Goal: Task Accomplishment & Management: Complete application form

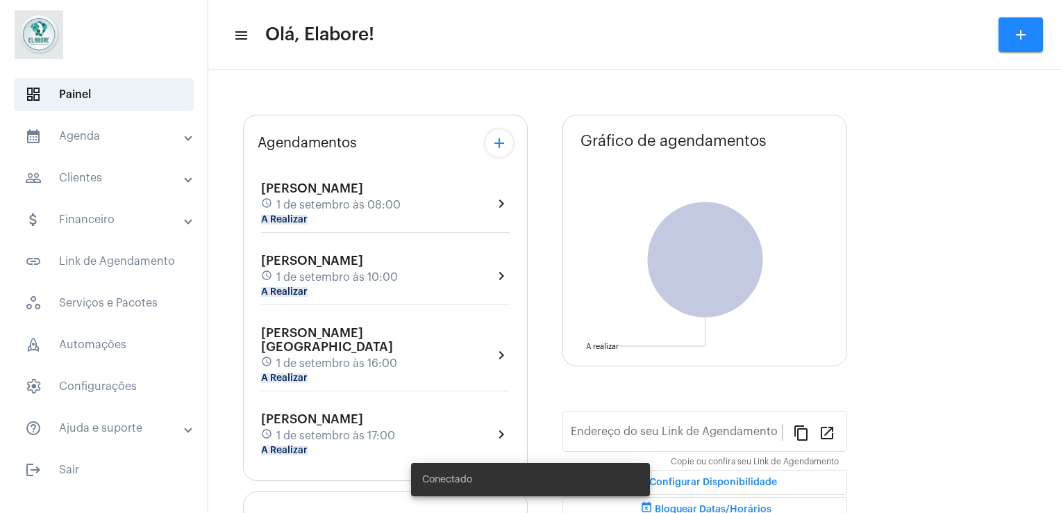
click at [345, 199] on span "1 de setembro às 08:00" at bounding box center [338, 205] width 124 height 13
type input "[URL][DOMAIN_NAME]"
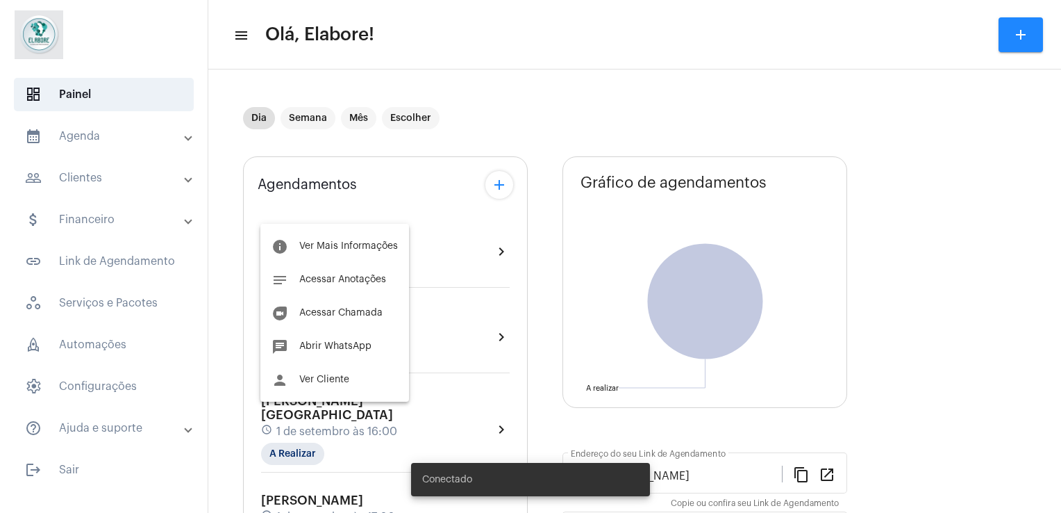
click at [345, 199] on div at bounding box center [530, 256] width 1061 height 513
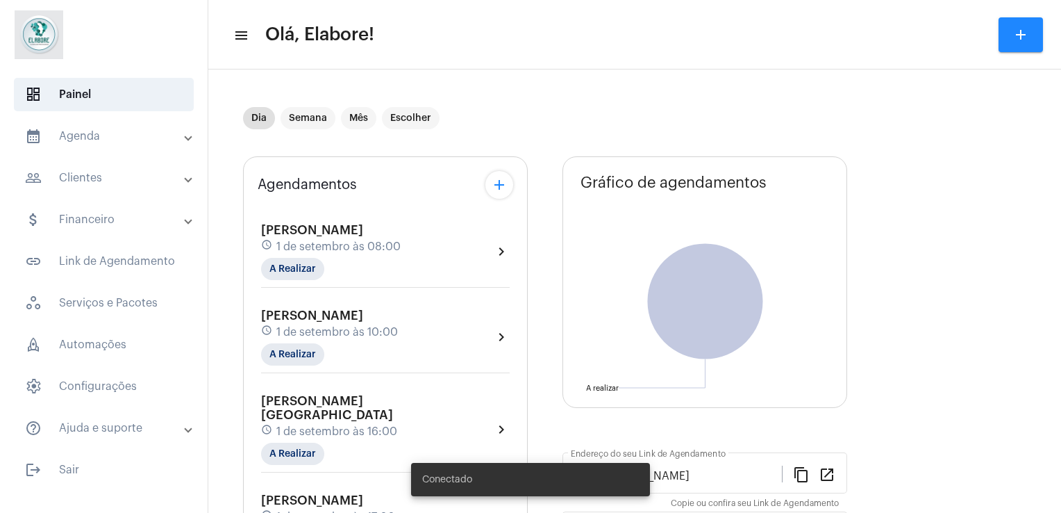
click at [357, 251] on div "schedule [DATE] 08:00" at bounding box center [331, 246] width 140 height 15
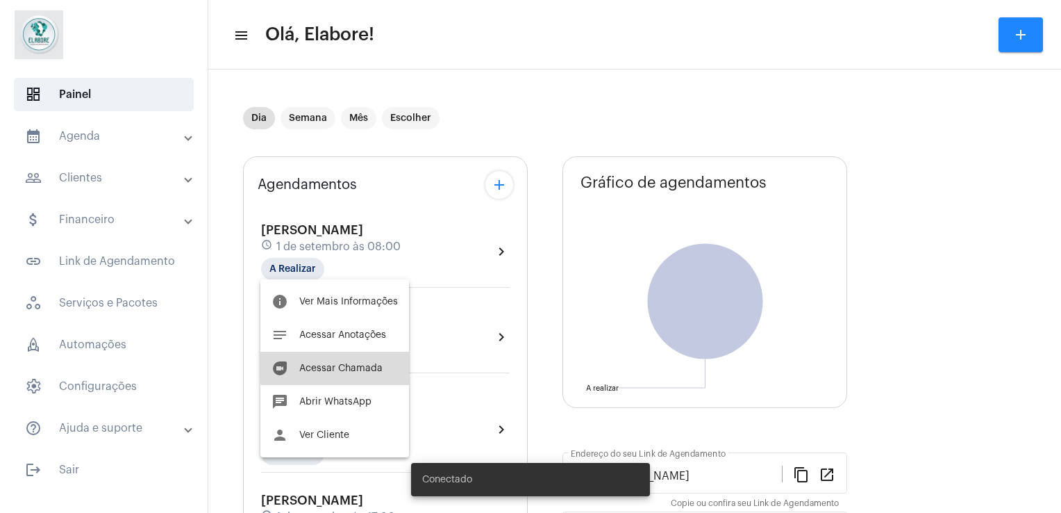
click at [338, 364] on span "Acessar Chamada" at bounding box center [340, 368] width 83 height 10
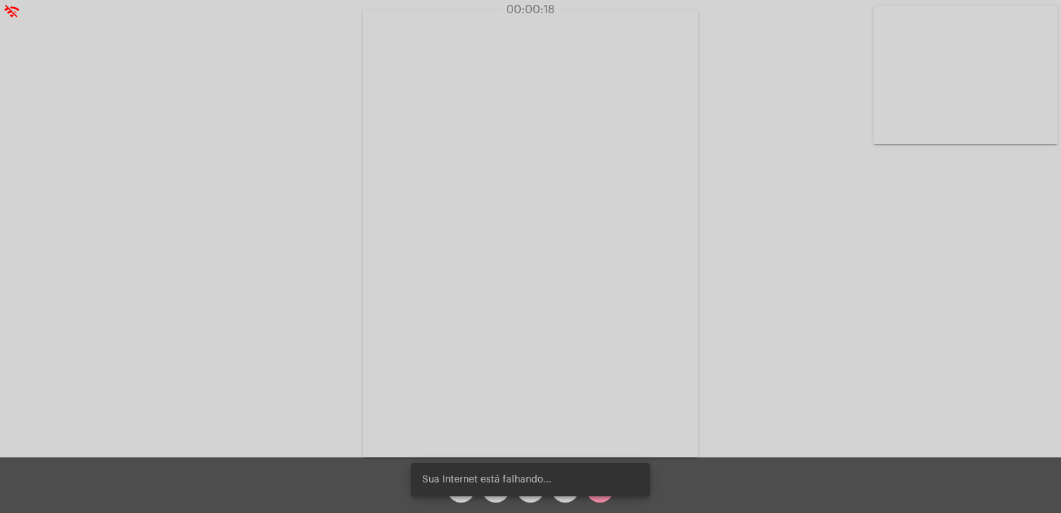
click at [498, 236] on video at bounding box center [530, 233] width 335 height 447
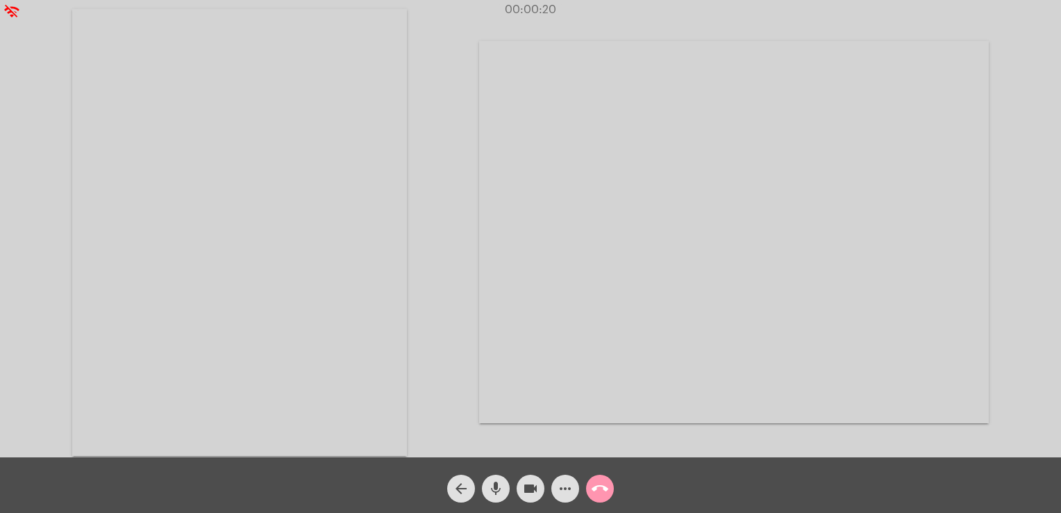
click at [497, 254] on video at bounding box center [734, 232] width 510 height 382
click at [229, 274] on video at bounding box center [186, 232] width 184 height 246
click at [8, 16] on mat-icon "wifi_off" at bounding box center [11, 11] width 17 height 17
click at [82, 82] on div "Acessando Câmera e Microfone..." at bounding box center [530, 231] width 1059 height 457
click at [12, 30] on div "Acessando Câmera e Microfone..." at bounding box center [530, 231] width 1059 height 457
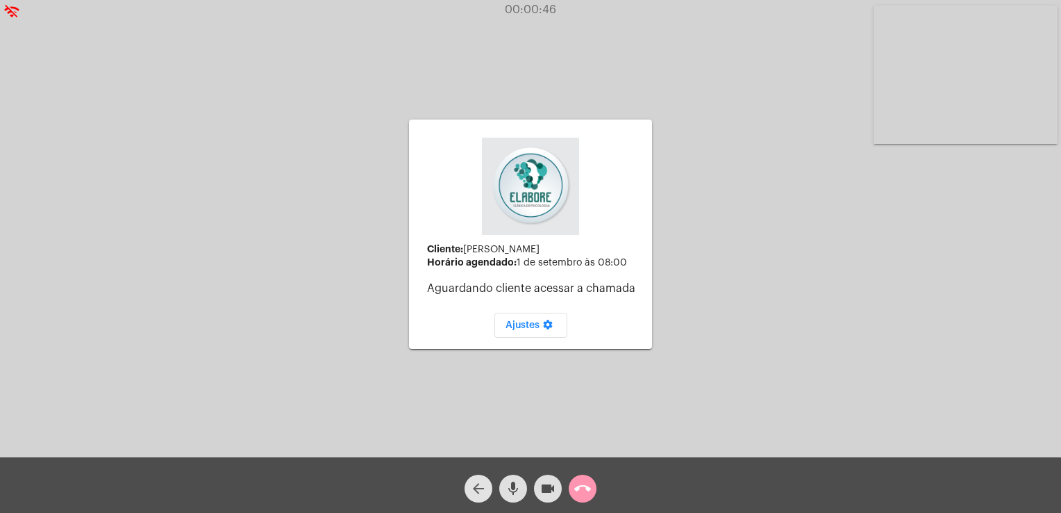
click at [488, 484] on button "arrow_back" at bounding box center [479, 488] width 28 height 28
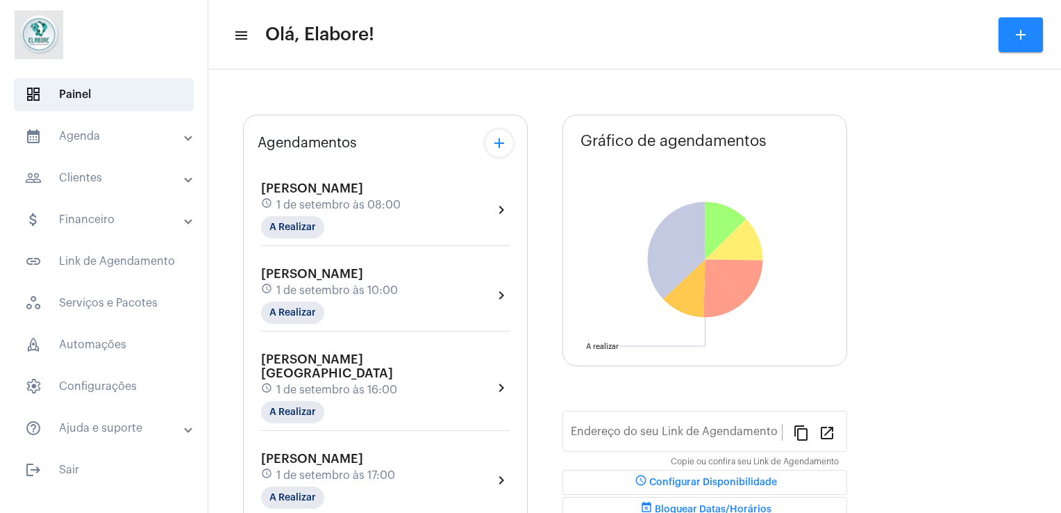
type input "[URL][DOMAIN_NAME]"
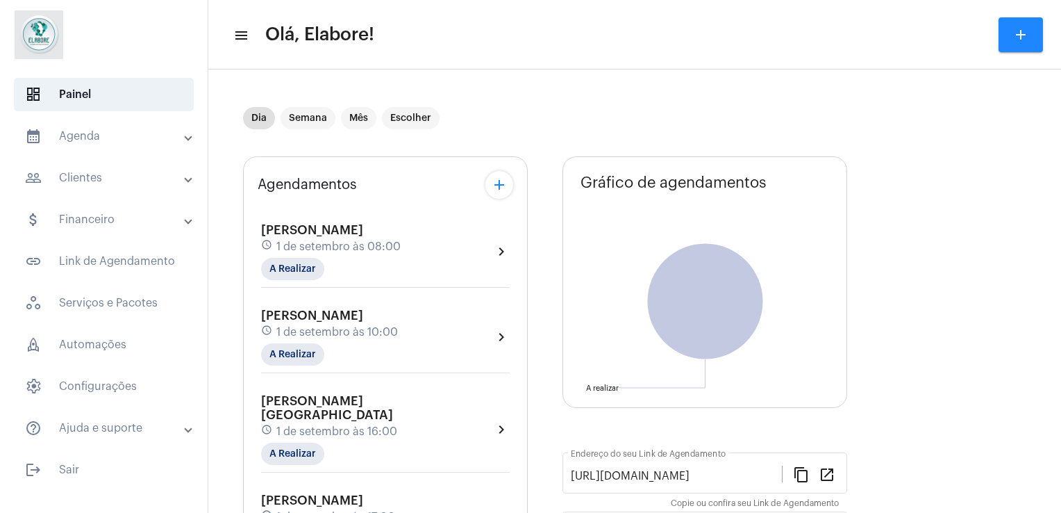
click at [333, 206] on div "[PERSON_NAME] schedule [DATE] 08:00 A Realizar chevron_right [PERSON_NAME] sche…" at bounding box center [386, 380] width 256 height 348
click at [376, 267] on div "[PERSON_NAME] schedule [DATE] 08:00 A Realizar" at bounding box center [331, 251] width 140 height 57
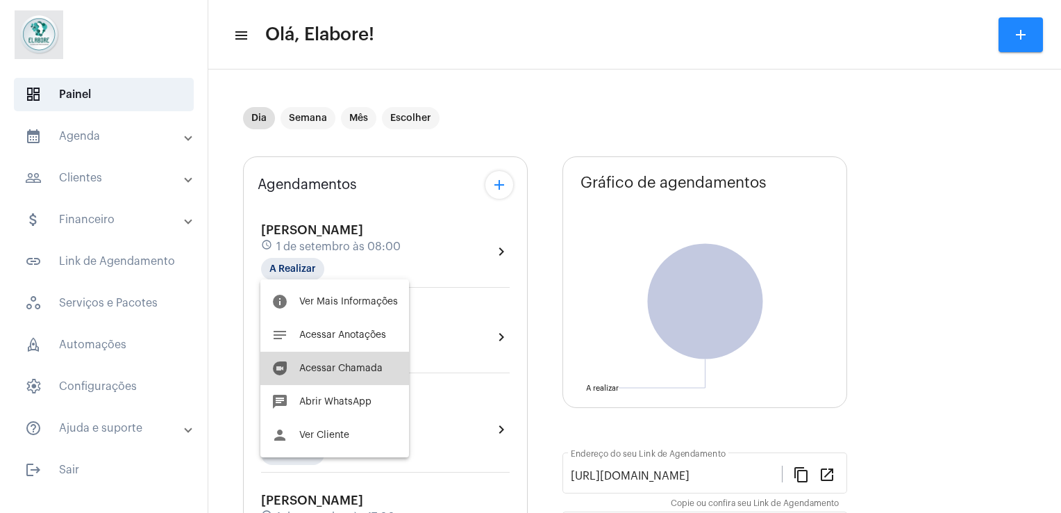
click at [351, 365] on span "Acessar Chamada" at bounding box center [340, 368] width 83 height 10
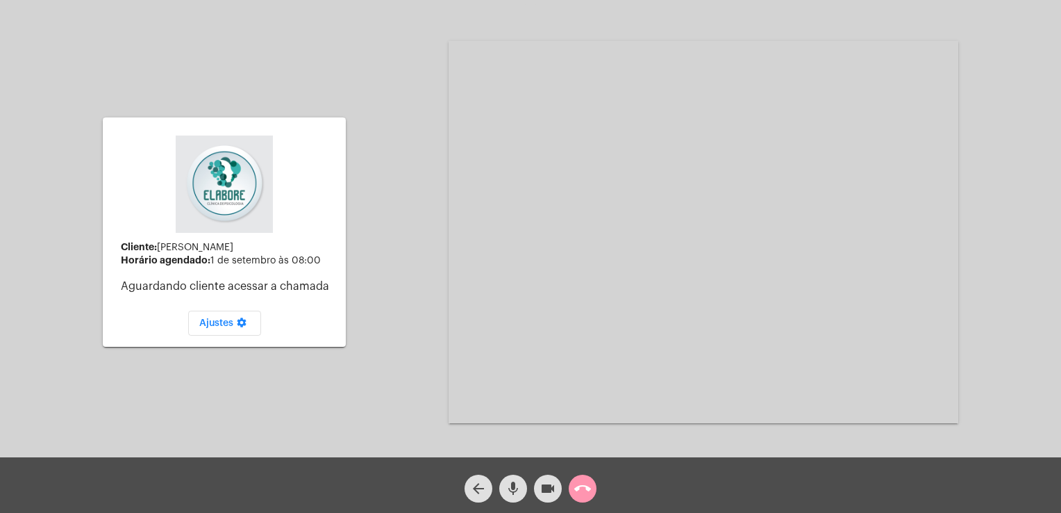
click at [665, 190] on video at bounding box center [704, 232] width 510 height 382
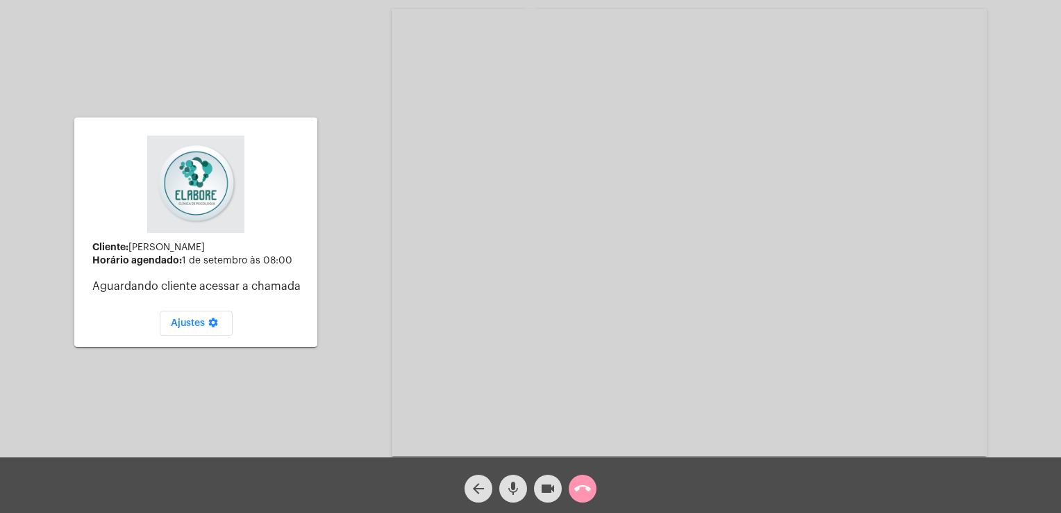
click at [462, 483] on div "arrow_back" at bounding box center [478, 484] width 35 height 35
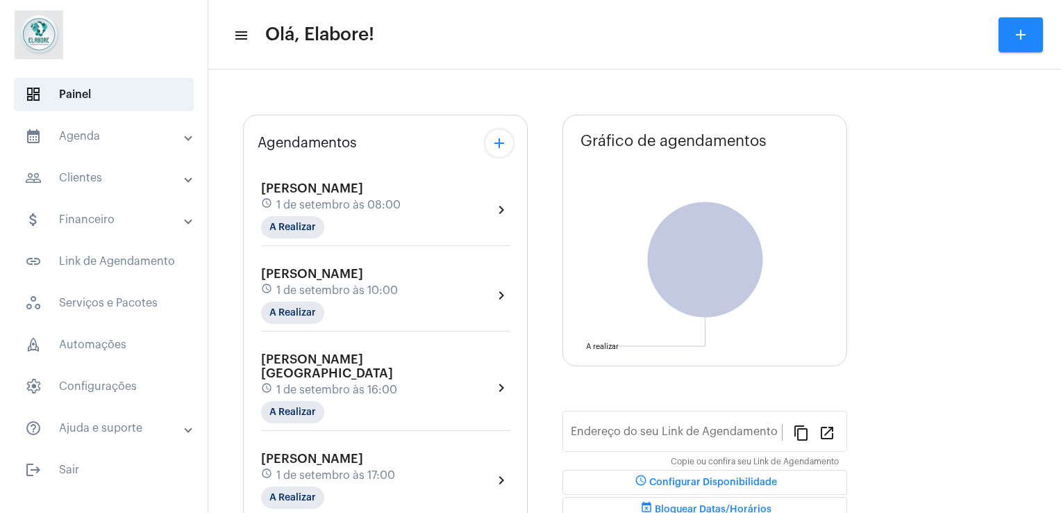
click at [381, 199] on span "1 de setembro às 08:00" at bounding box center [338, 205] width 124 height 13
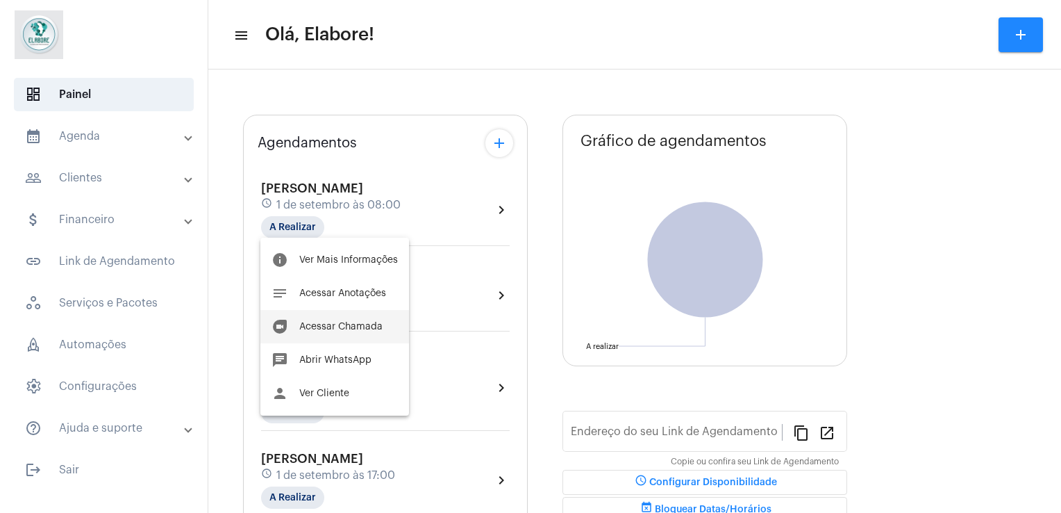
type input "[URL][DOMAIN_NAME]"
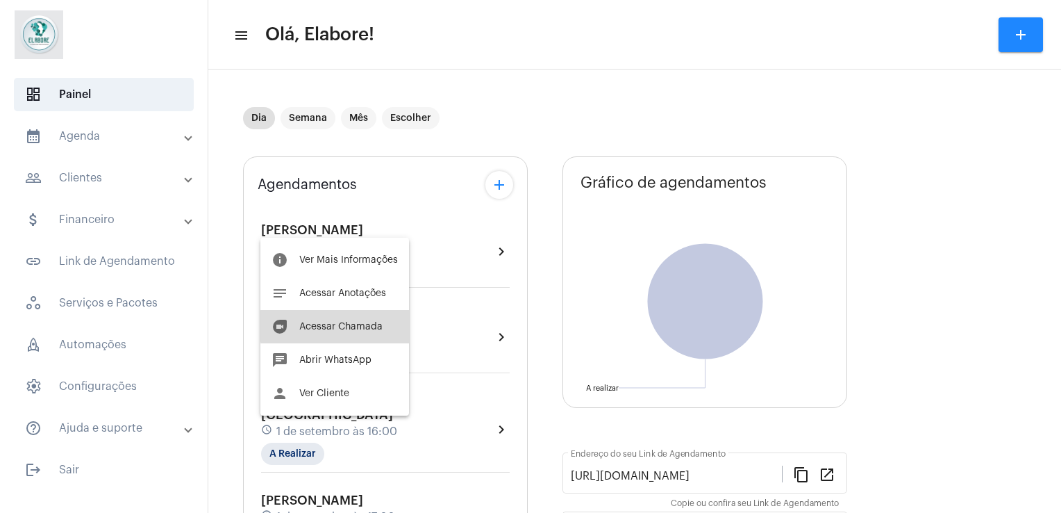
click at [346, 326] on span "Acessar Chamada" at bounding box center [340, 327] width 83 height 10
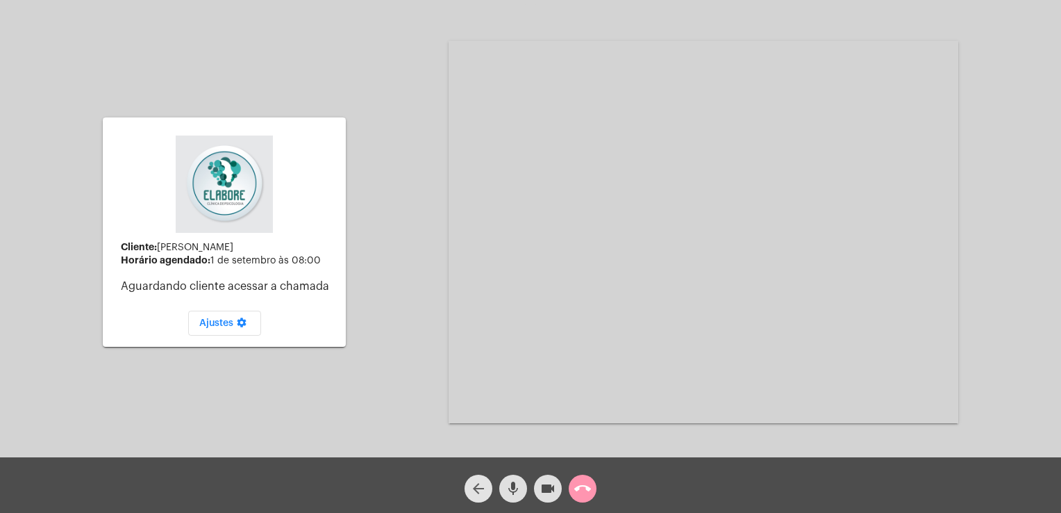
click at [483, 485] on mat-icon "arrow_back" at bounding box center [478, 488] width 17 height 17
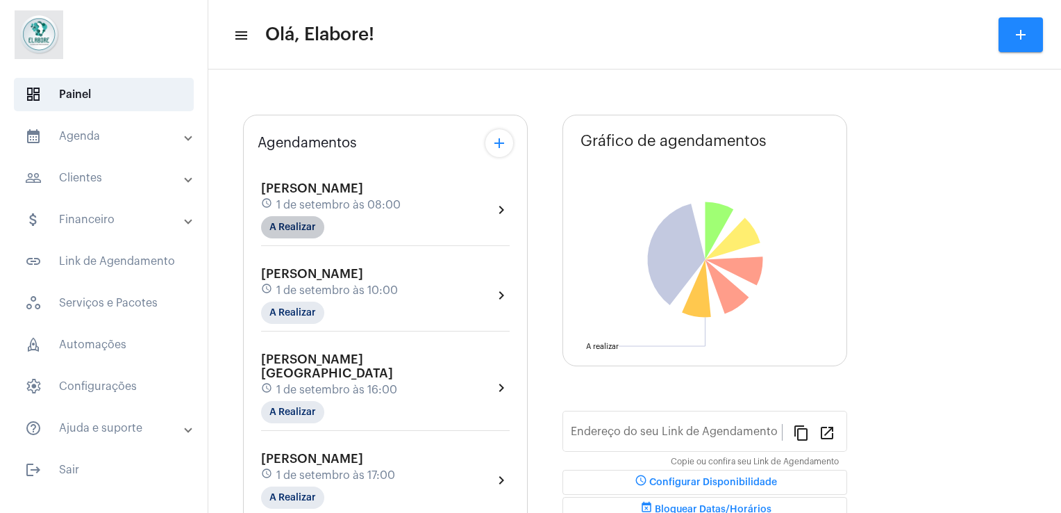
type input "[URL][DOMAIN_NAME]"
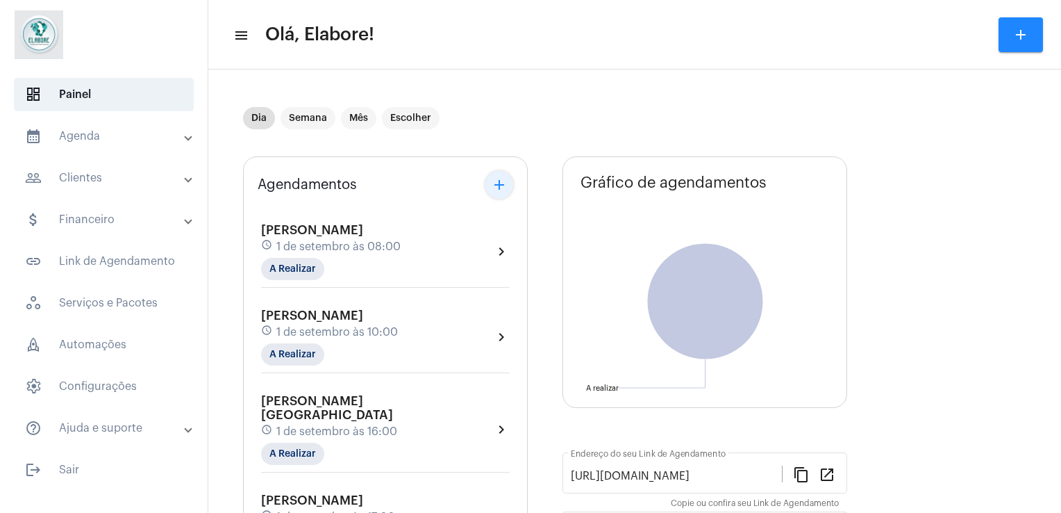
click at [508, 188] on button "add" at bounding box center [500, 185] width 28 height 28
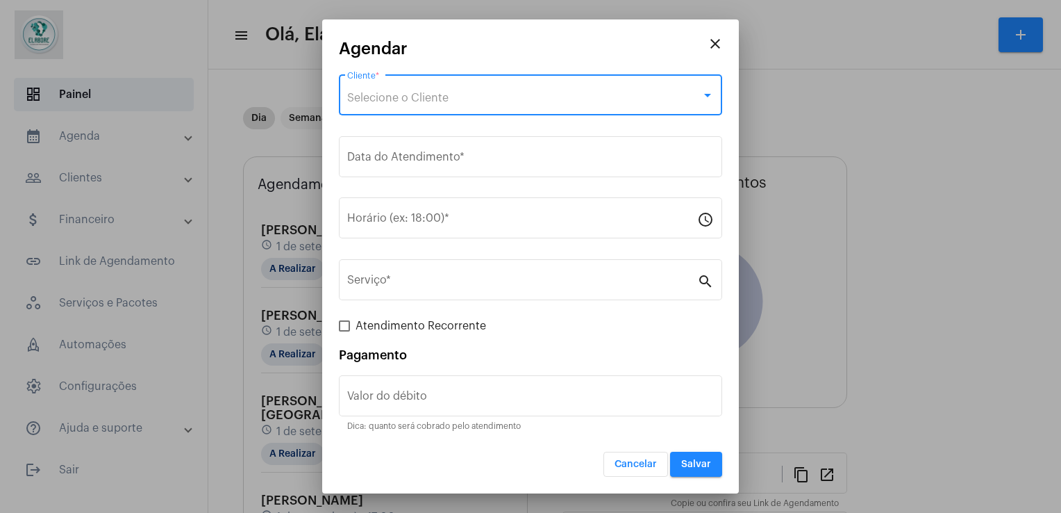
click at [473, 92] on div "Selecione o Cliente" at bounding box center [524, 98] width 354 height 13
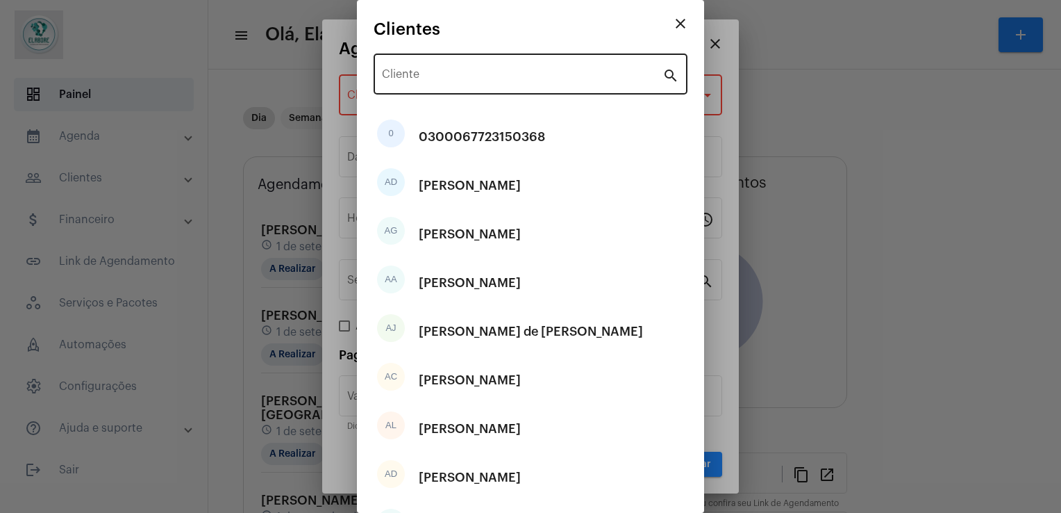
click at [467, 68] on div "Cliente" at bounding box center [522, 73] width 281 height 44
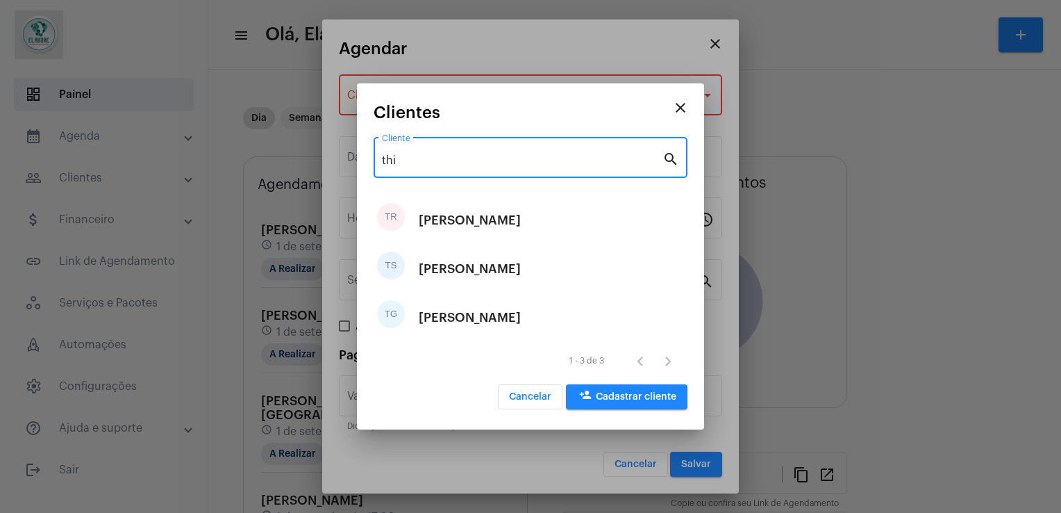
type input "thi"
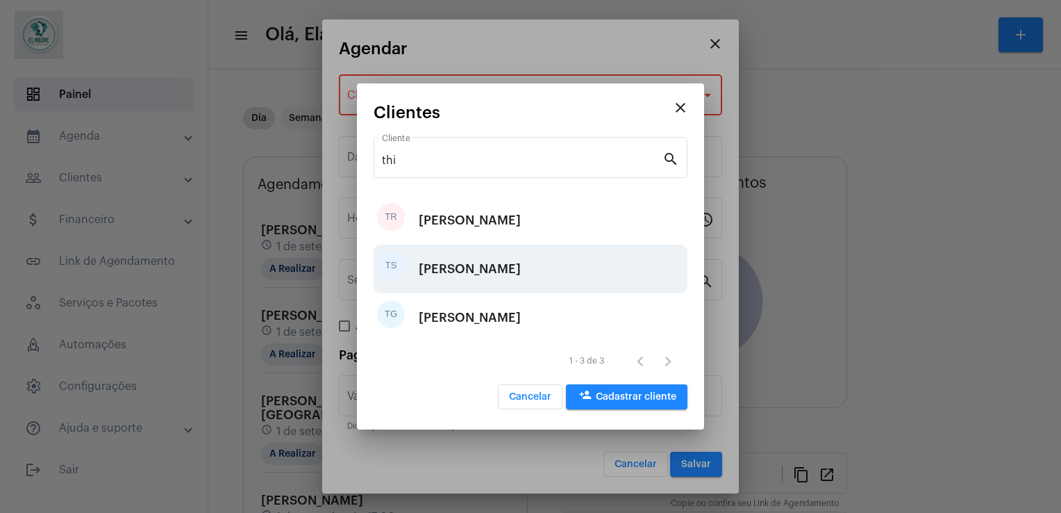
click at [495, 263] on div "[PERSON_NAME]" at bounding box center [470, 269] width 102 height 42
type input "R$"
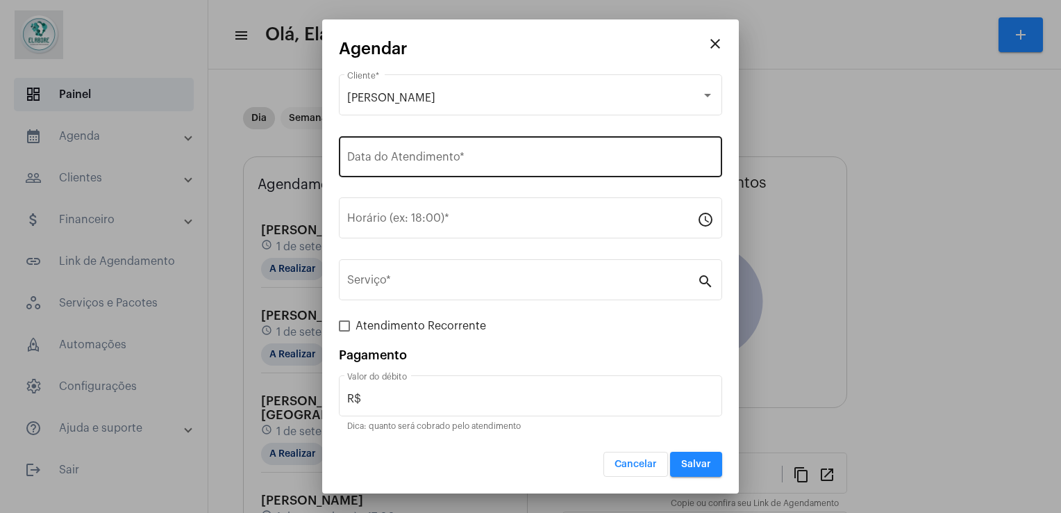
click at [453, 175] on div "Data do Atendimento *" at bounding box center [530, 155] width 367 height 44
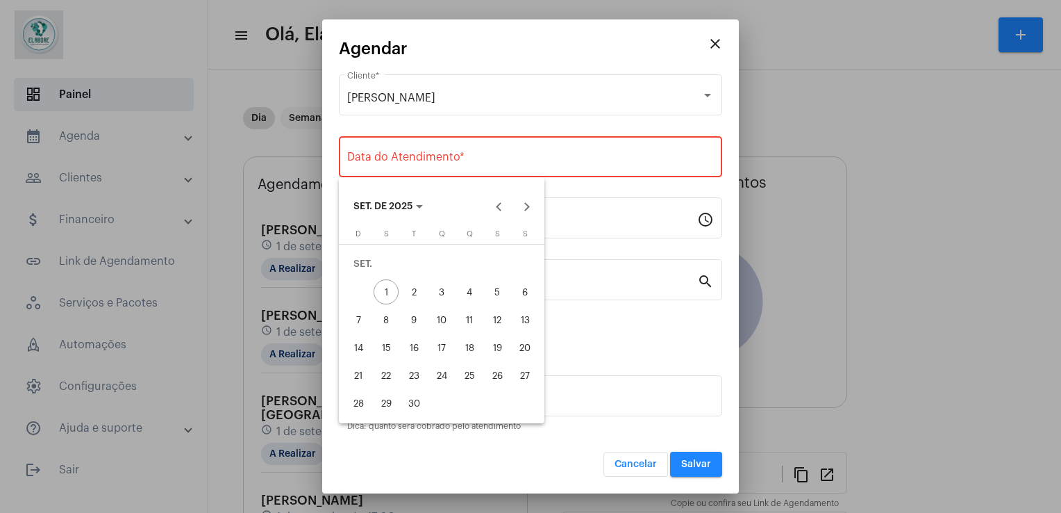
click at [414, 290] on div "2" at bounding box center [414, 291] width 25 height 25
type input "[DATE]"
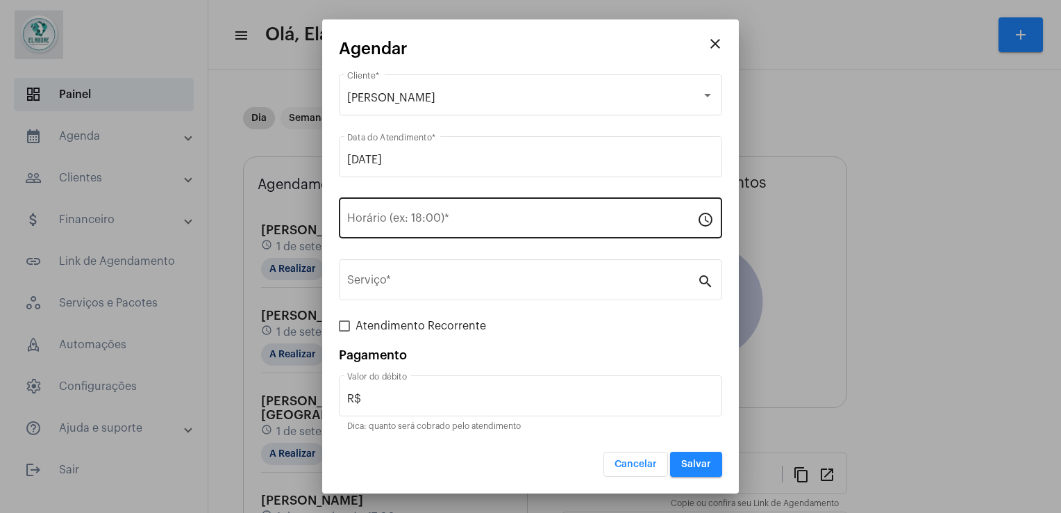
click at [417, 213] on div "Horário (ex: 18:00) *" at bounding box center [522, 216] width 350 height 44
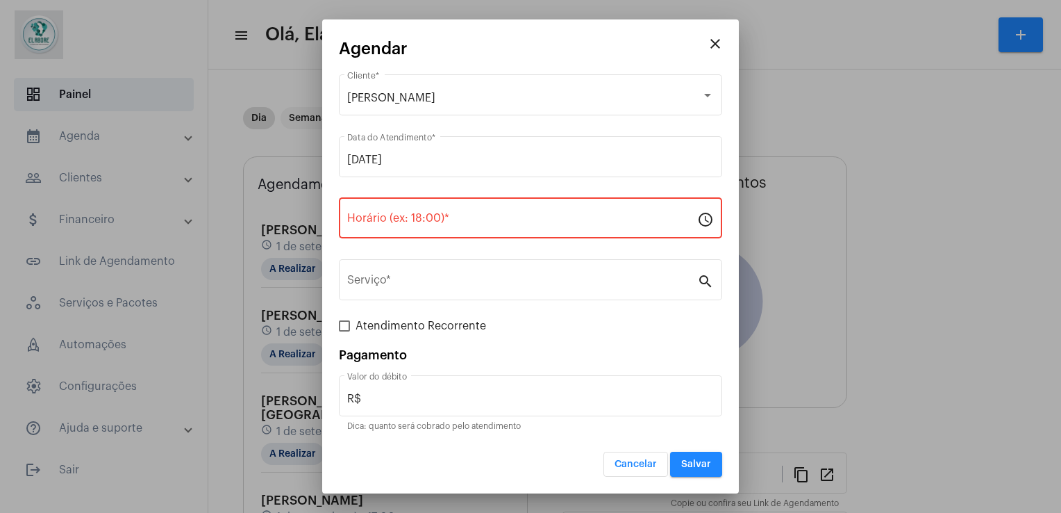
click at [417, 213] on div "Horário (ex: 18:00) *" at bounding box center [522, 216] width 350 height 44
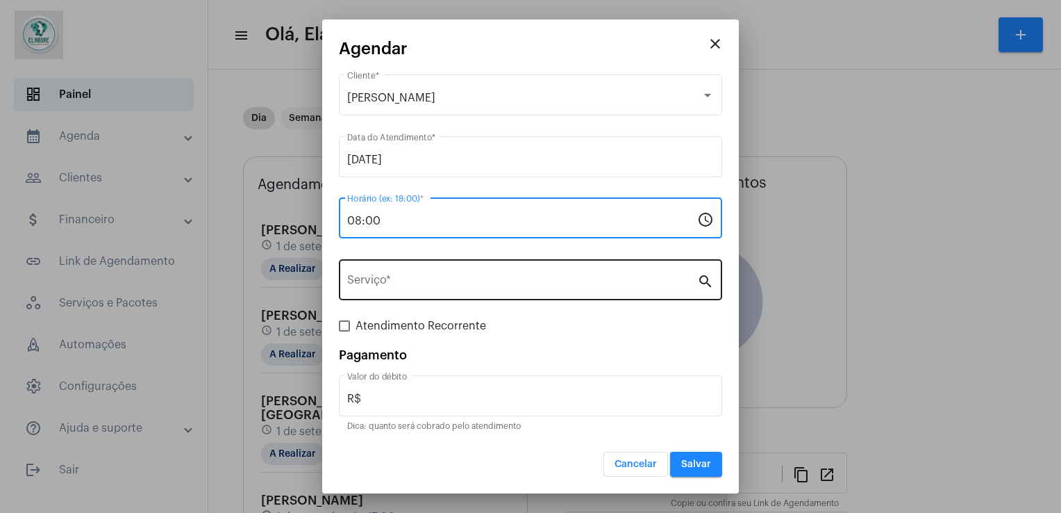
type input "08:00"
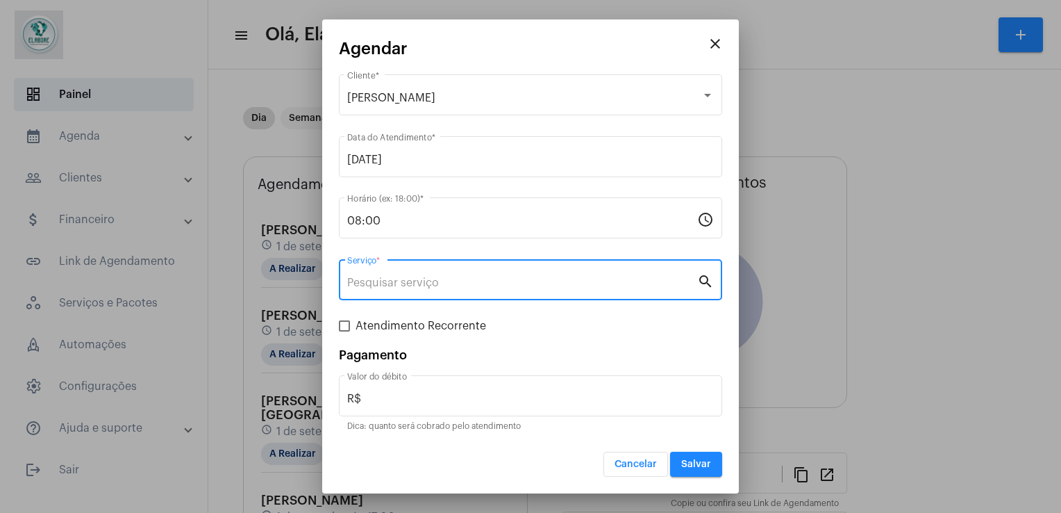
click at [436, 283] on input "Serviço *" at bounding box center [522, 282] width 350 height 13
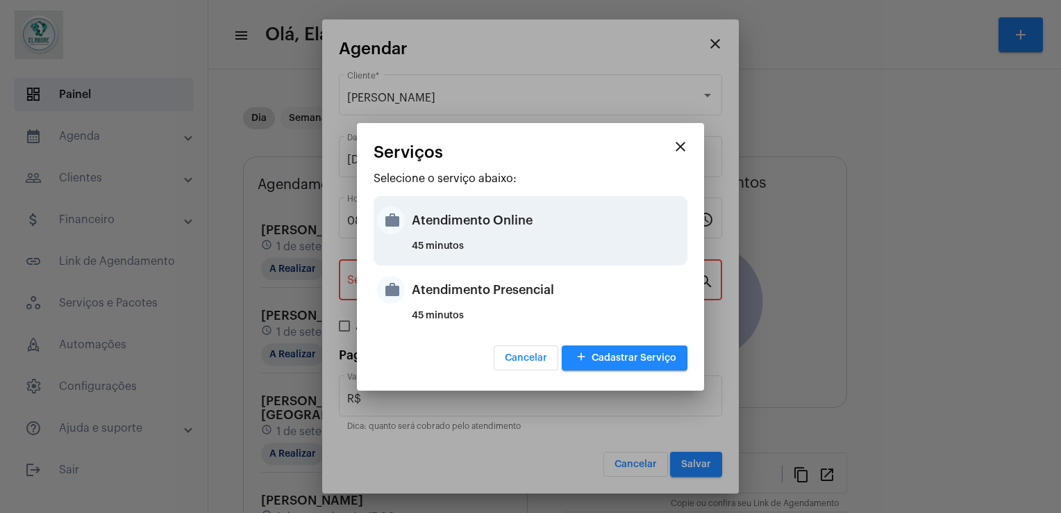
click at [475, 221] on div "Atendimento Online" at bounding box center [548, 220] width 272 height 42
type input "Atendimento Online"
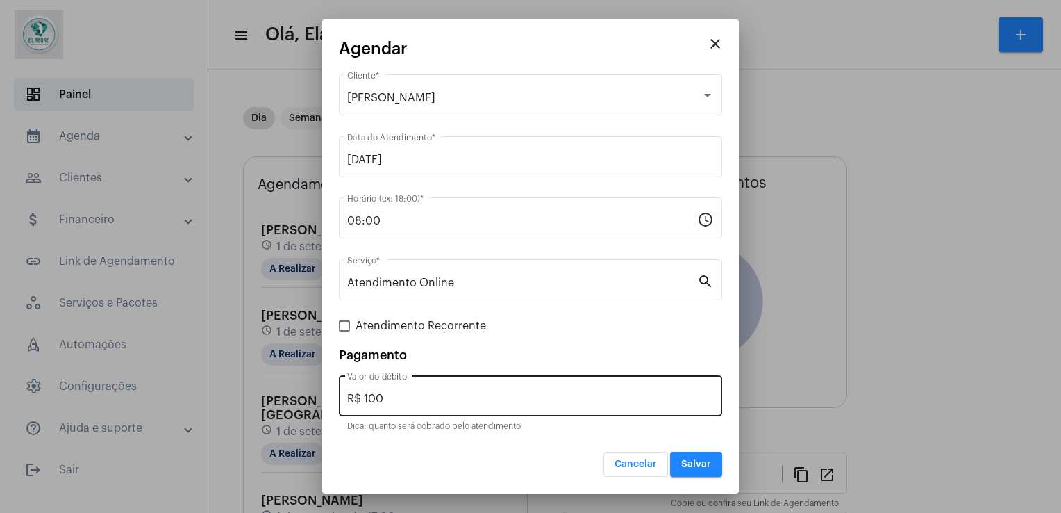
drag, startPoint x: 422, startPoint y: 418, endPoint x: 420, endPoint y: 408, distance: 9.9
click at [420, 408] on div "R$ 100 Valor do débito Dica: quanto será cobrado pelo atendimento" at bounding box center [530, 403] width 383 height 56
click at [420, 408] on div "R$ 100 Valor do débito" at bounding box center [530, 394] width 367 height 44
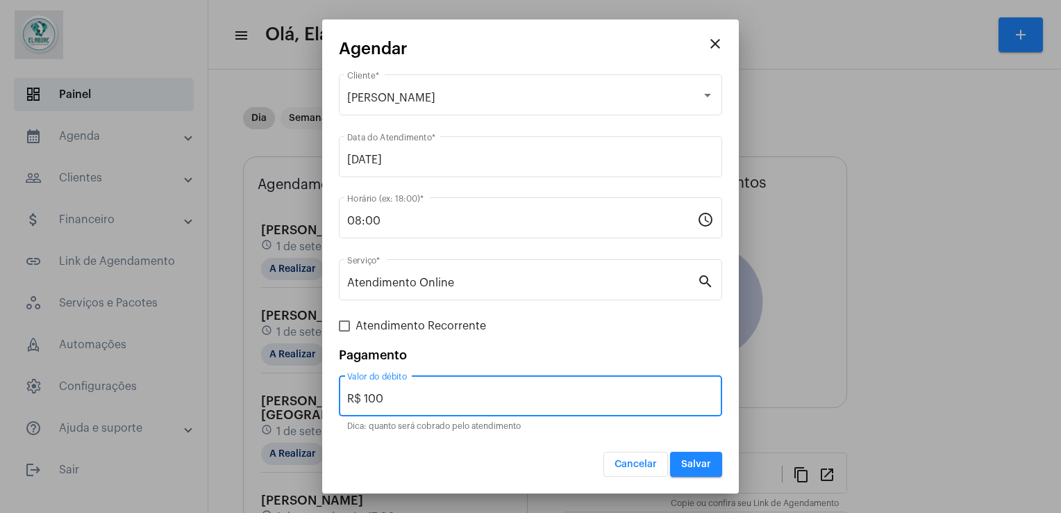
click at [414, 406] on div "R$ 100 Valor do débito" at bounding box center [530, 394] width 367 height 44
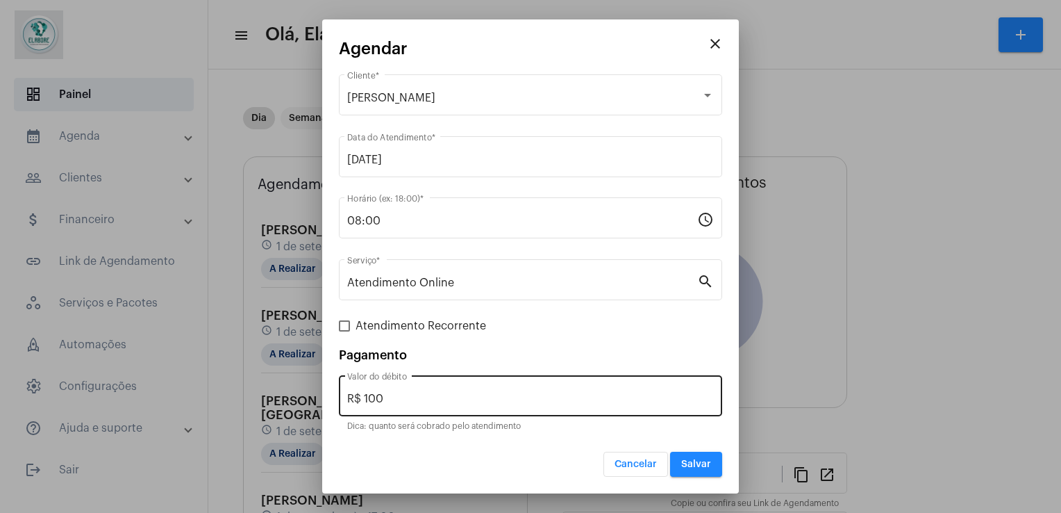
click at [414, 406] on div "R$ 100 Valor do débito" at bounding box center [530, 394] width 367 height 44
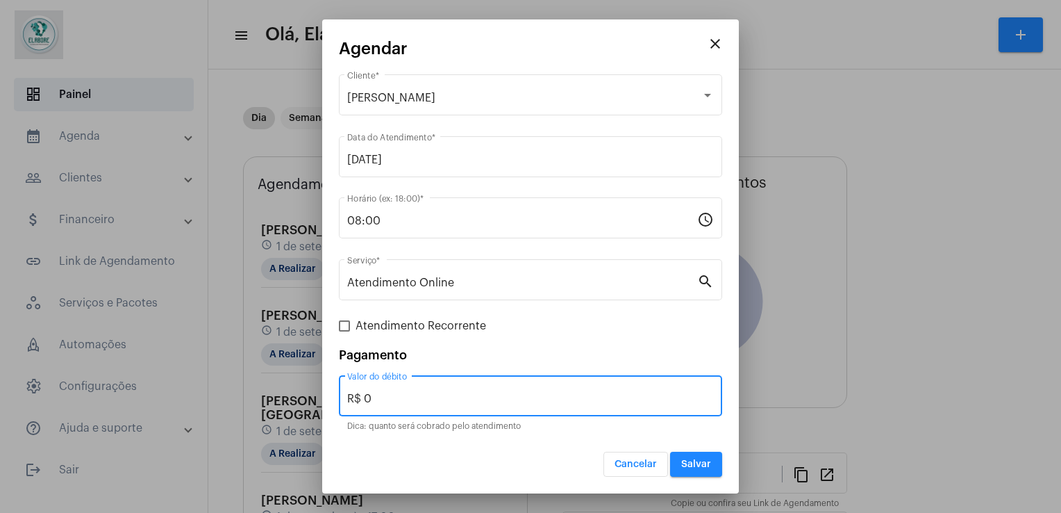
type input "R$ 0"
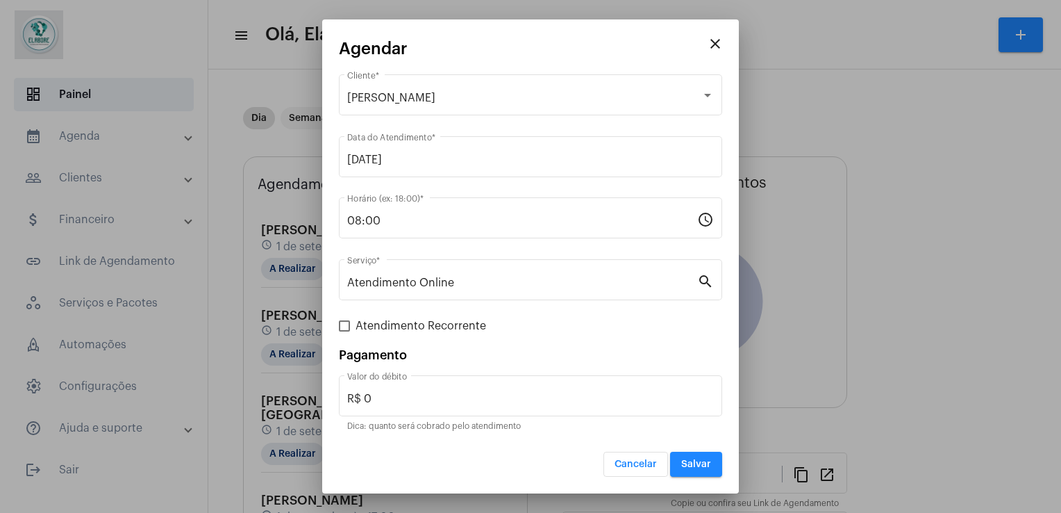
click at [736, 457] on mat-dialog-container "close Agendar [PERSON_NAME] Rosa Cliente * [DATE] Data do Atendimento * 08:00 H…" at bounding box center [530, 256] width 417 height 474
click at [704, 467] on span "Salvar" at bounding box center [696, 464] width 30 height 10
